Goal: Check status: Verify the current state of an ongoing process or item

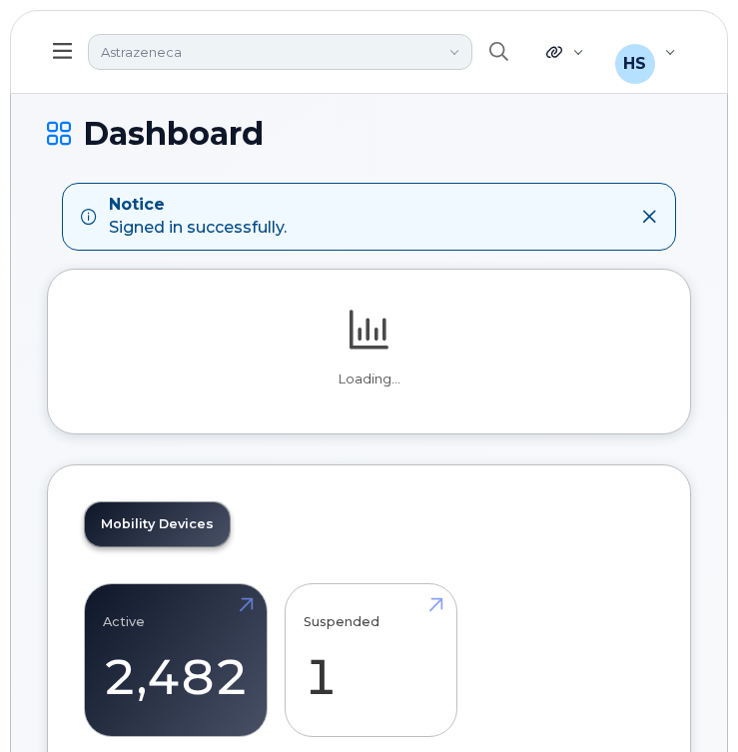
click at [197, 53] on link "Astrazeneca" at bounding box center [280, 52] width 384 height 36
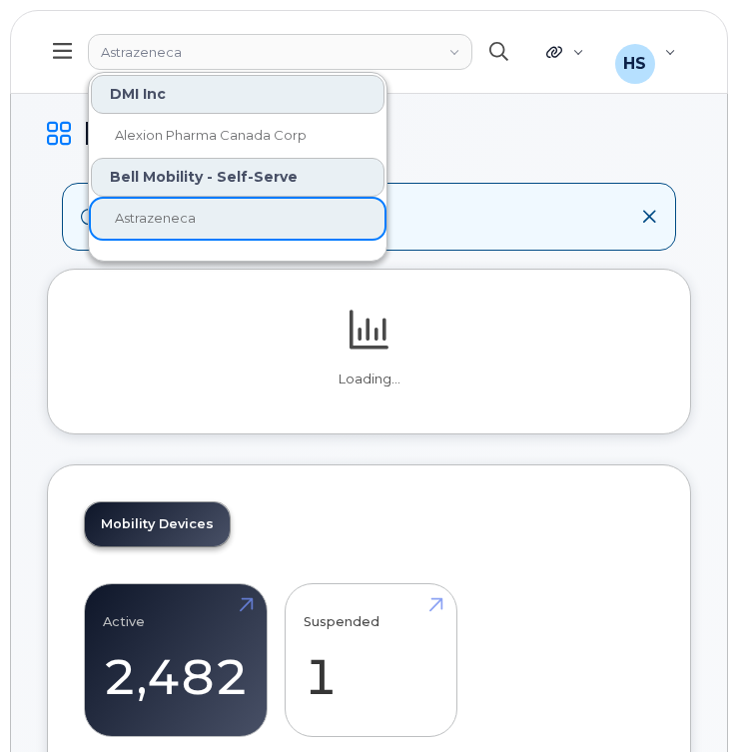
click at [500, 61] on button "button" at bounding box center [498, 52] width 64 height 58
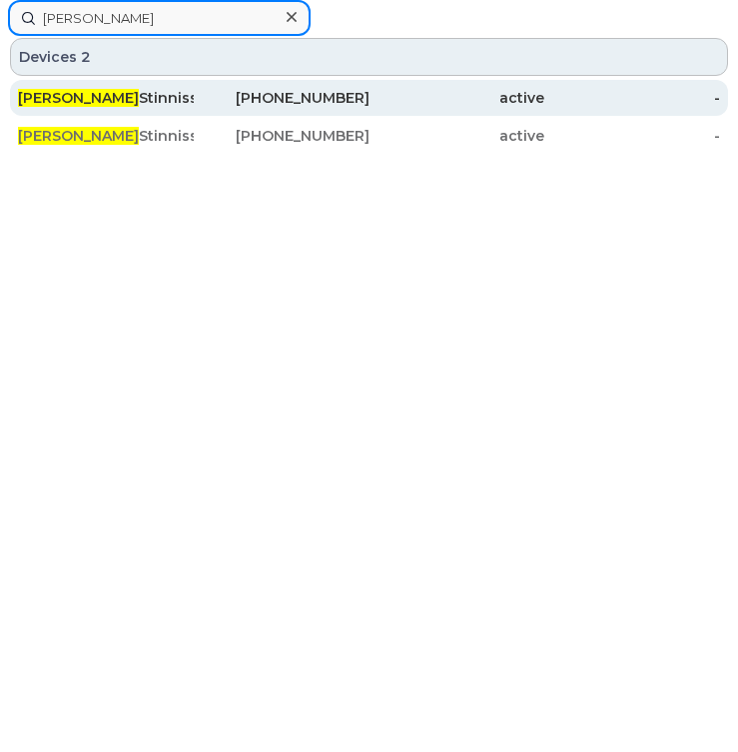
type input "[PERSON_NAME]"
click at [544, 108] on div "active" at bounding box center [632, 98] width 176 height 36
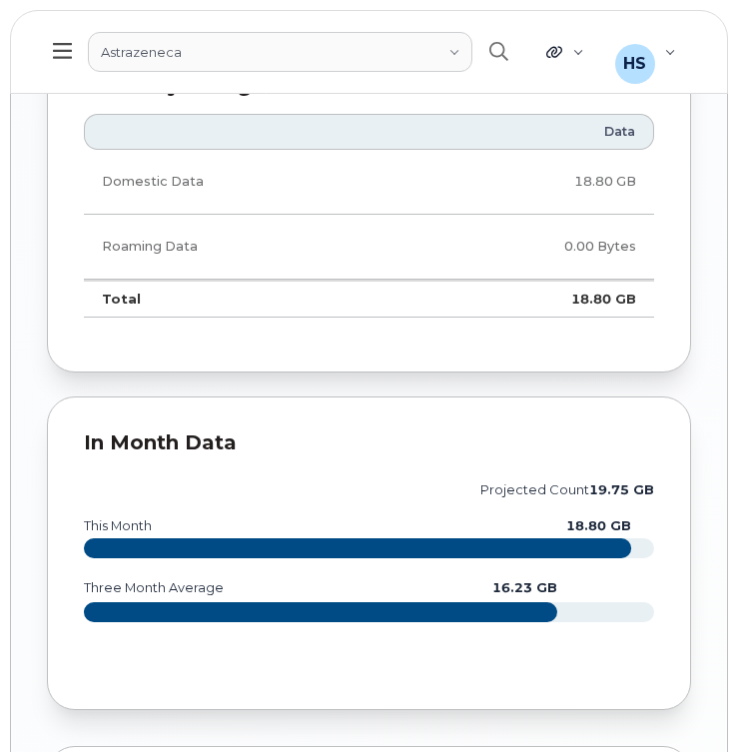
scroll to position [2697, 0]
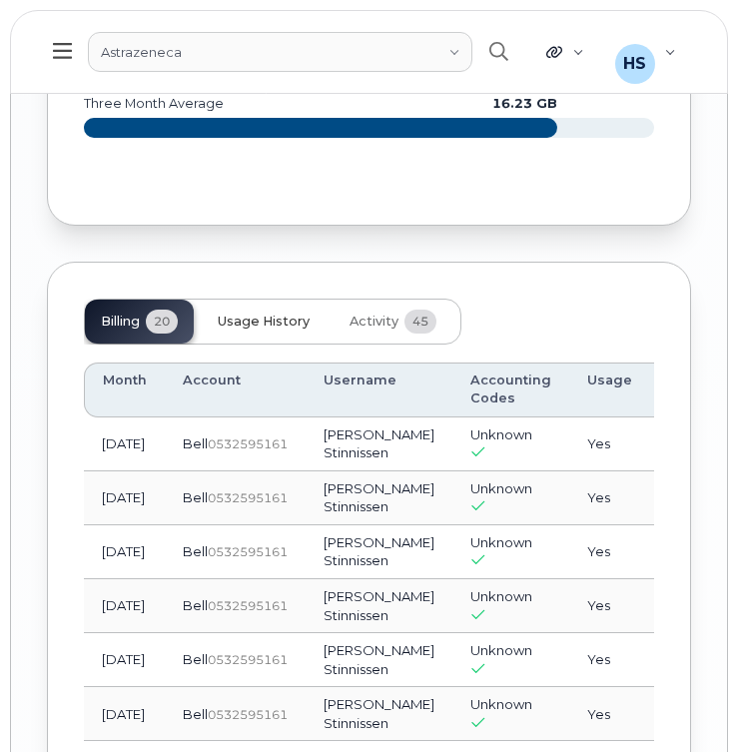
click at [284, 315] on span "Usage History" at bounding box center [264, 322] width 92 height 16
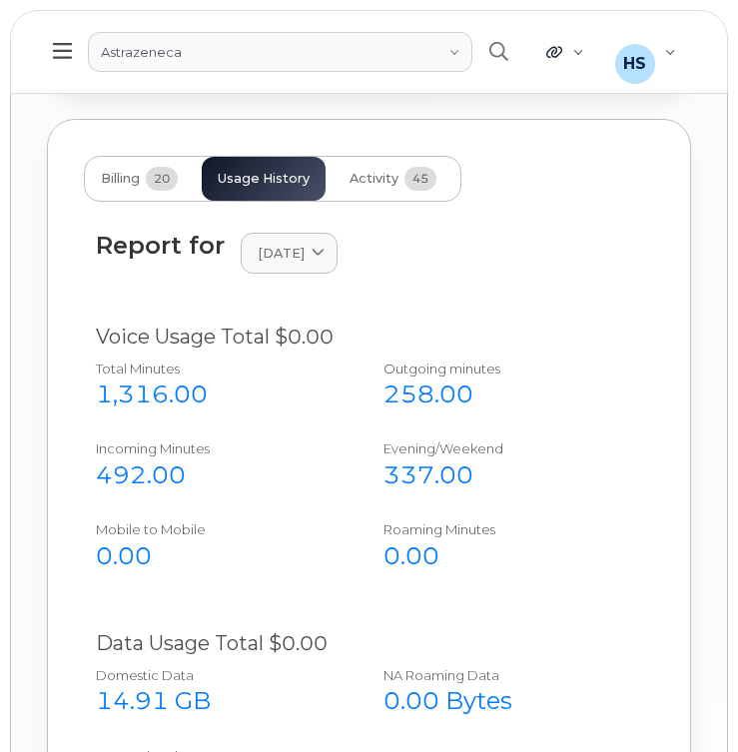
scroll to position [3294, 0]
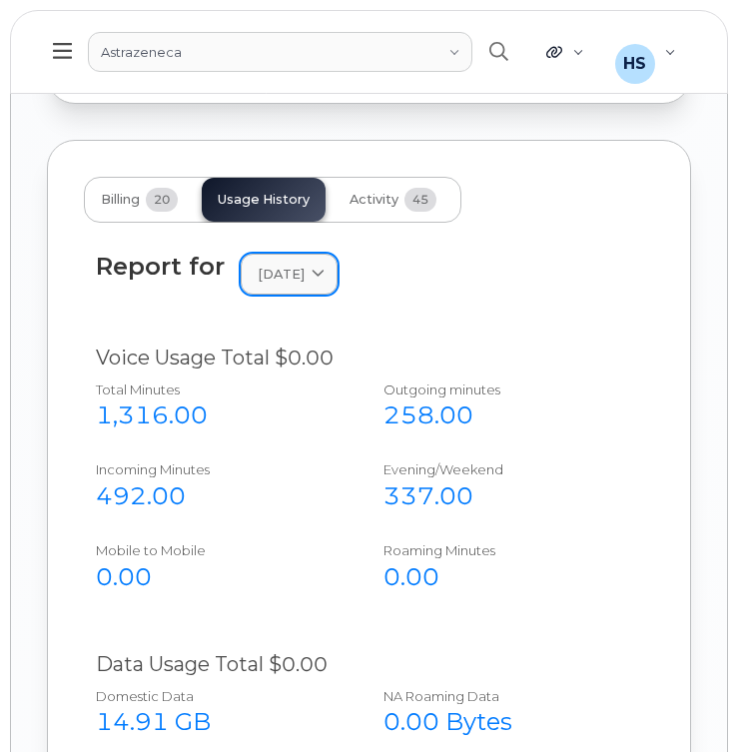
click at [328, 281] on span at bounding box center [318, 274] width 19 height 19
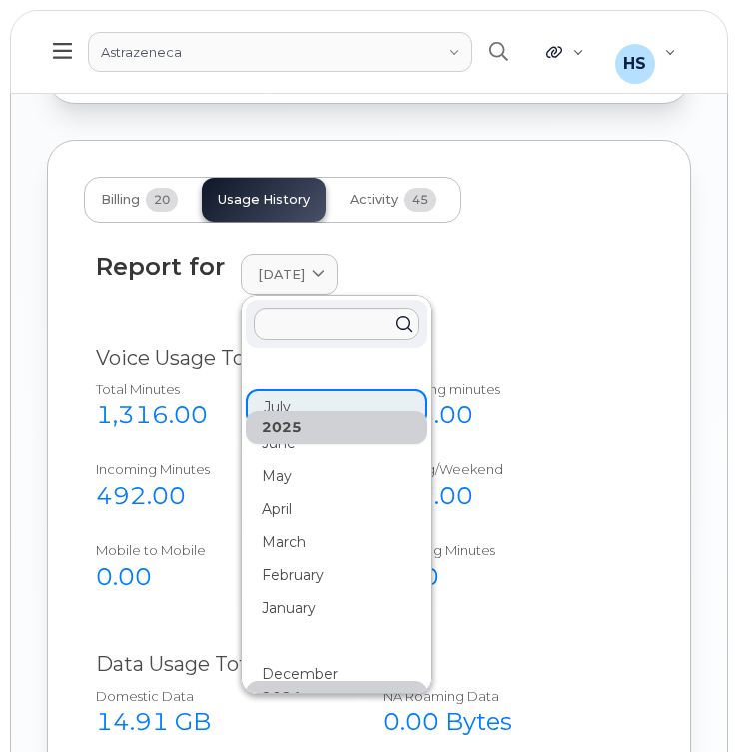
click at [495, 270] on div "Report for July 2025 2025 July June May April March February January 2024 Decem…" at bounding box center [369, 274] width 546 height 43
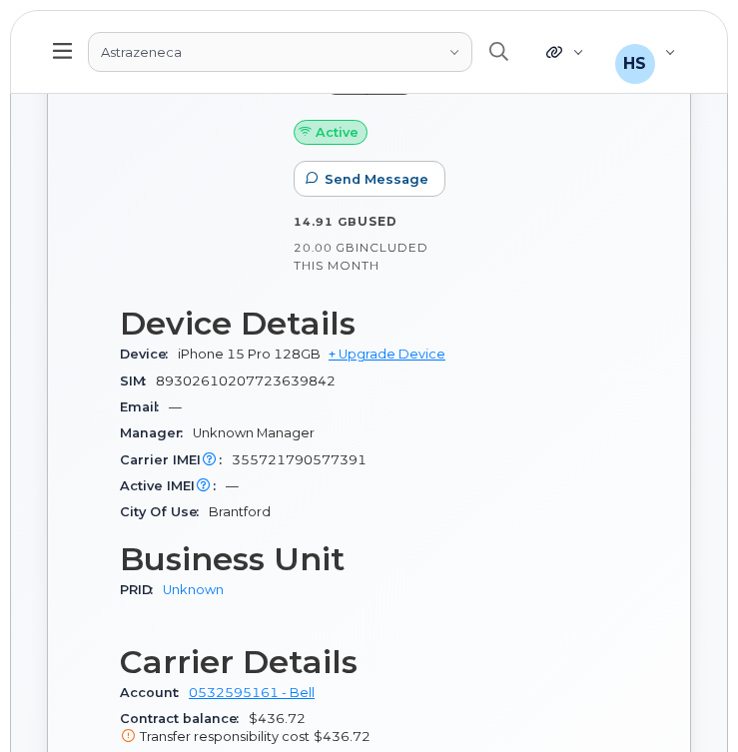
scroll to position [0, 0]
